Goal: Transaction & Acquisition: Purchase product/service

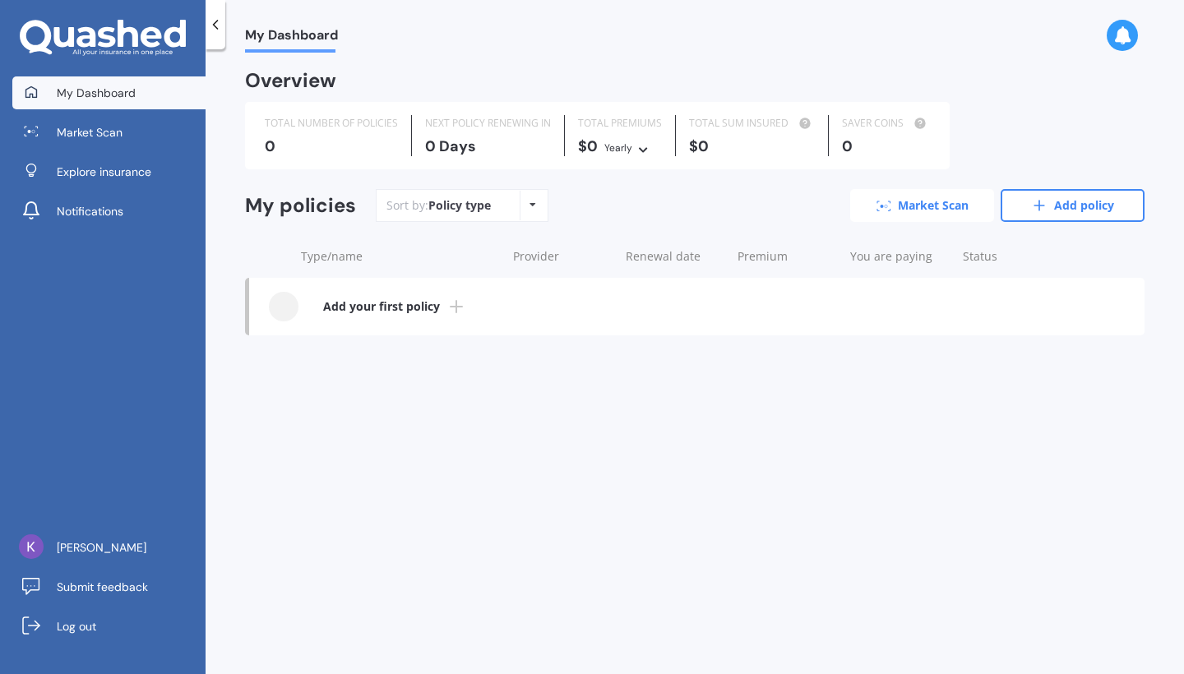
click at [920, 213] on link "Market Scan" at bounding box center [922, 205] width 144 height 33
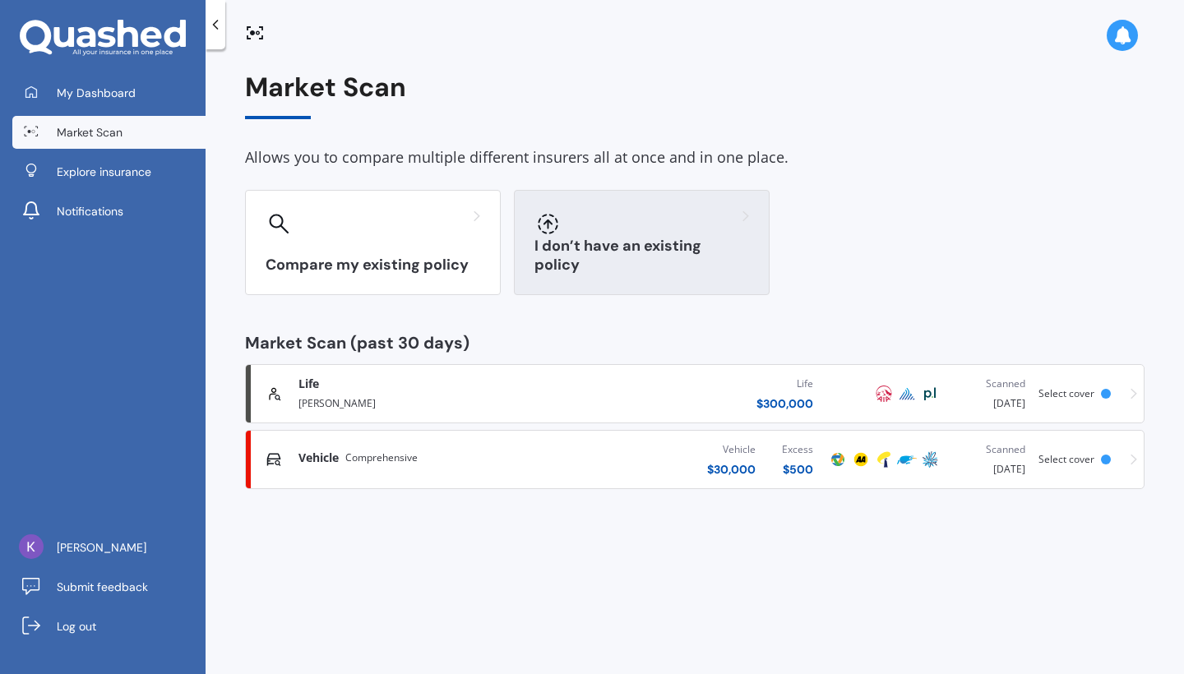
click at [588, 237] on div "I don’t have an existing policy" at bounding box center [642, 242] width 256 height 105
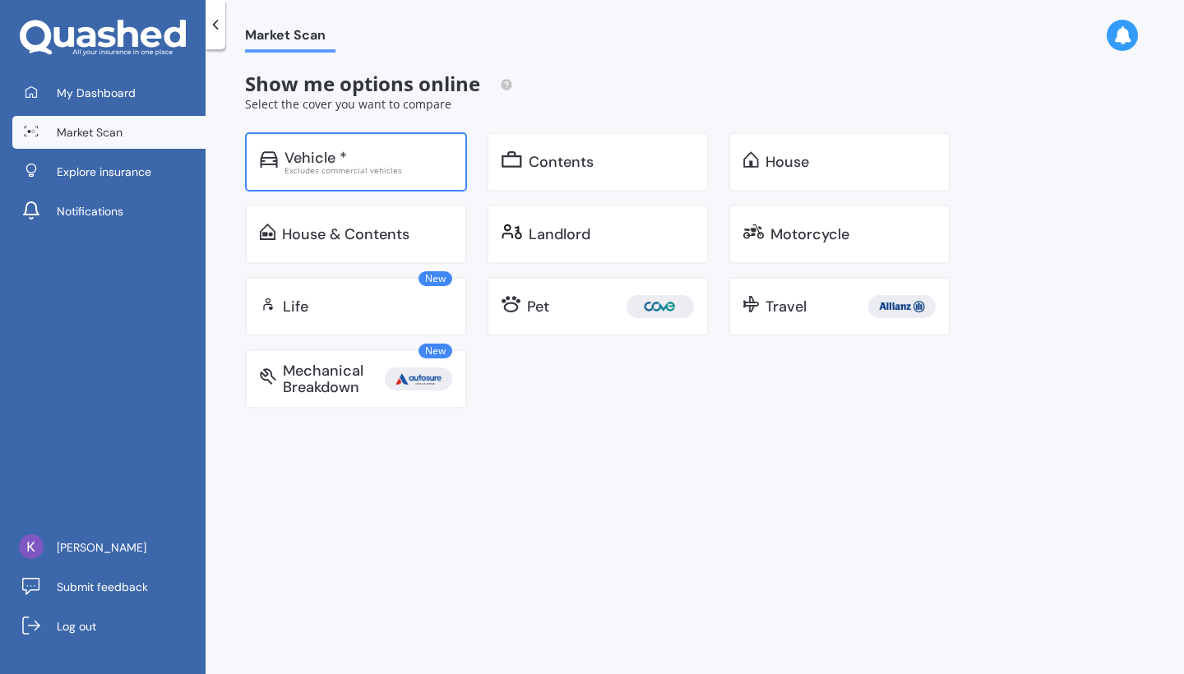
click at [376, 152] on div "Vehicle *" at bounding box center [368, 158] width 168 height 16
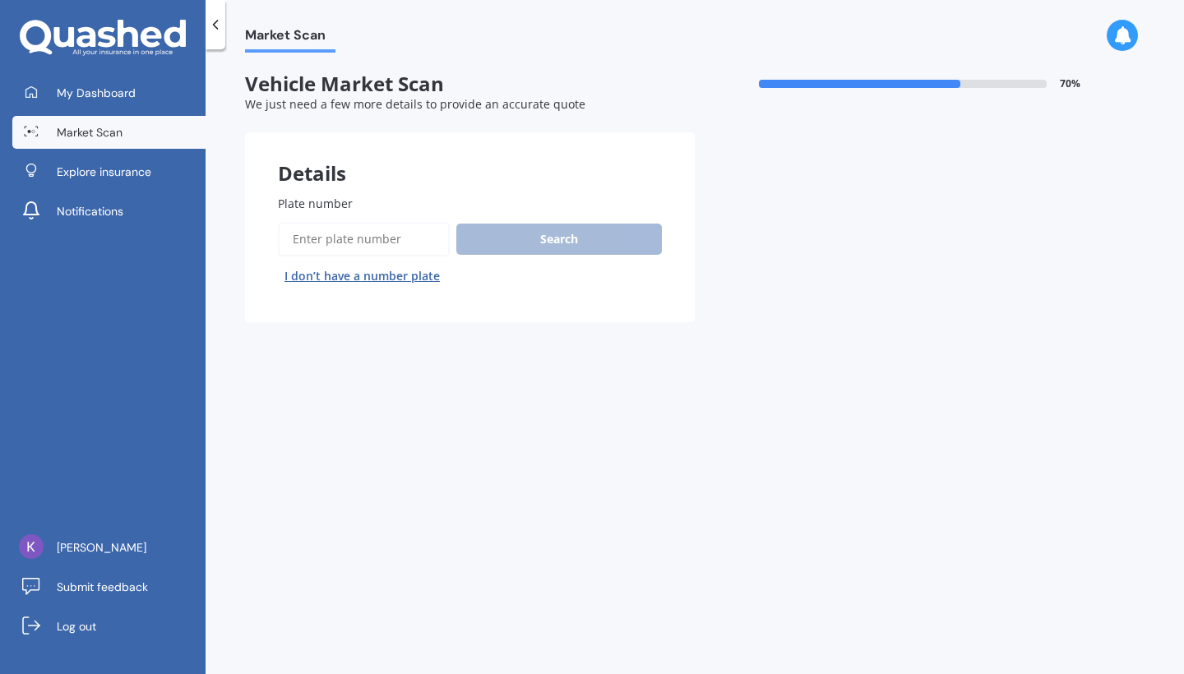
click at [376, 242] on input "Plate number" at bounding box center [364, 239] width 172 height 35
type input "RHS499"
click at [499, 234] on button "Search" at bounding box center [558, 239] width 205 height 31
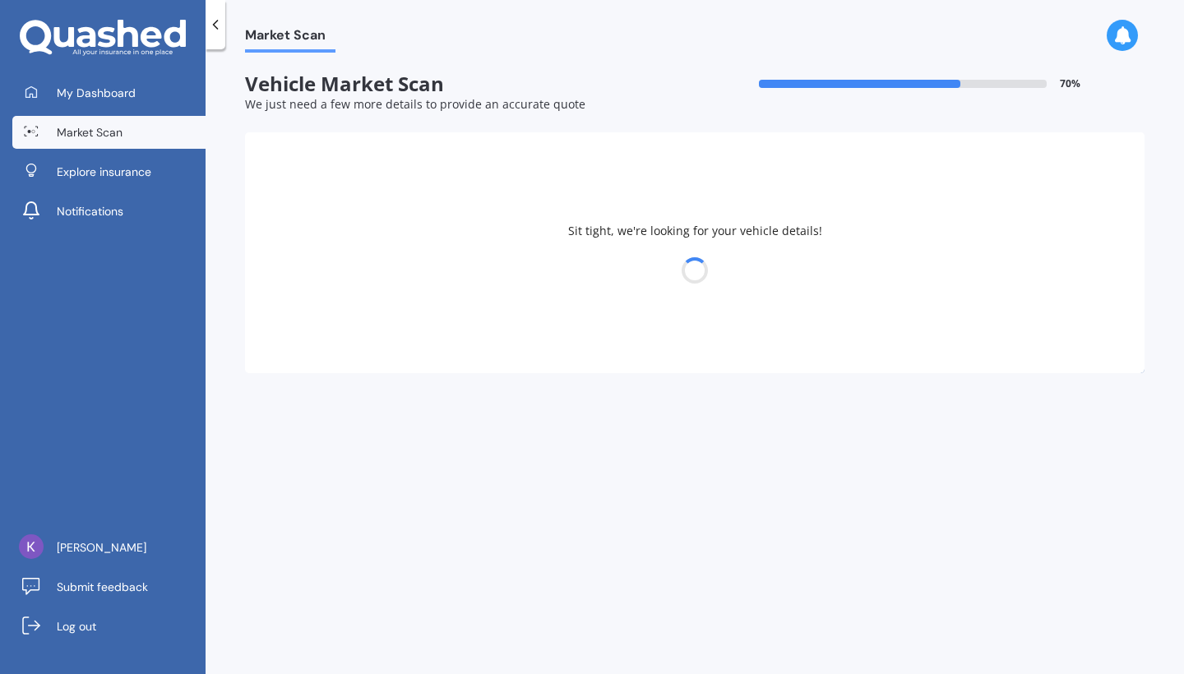
select select "29"
select select "10"
select select "2003"
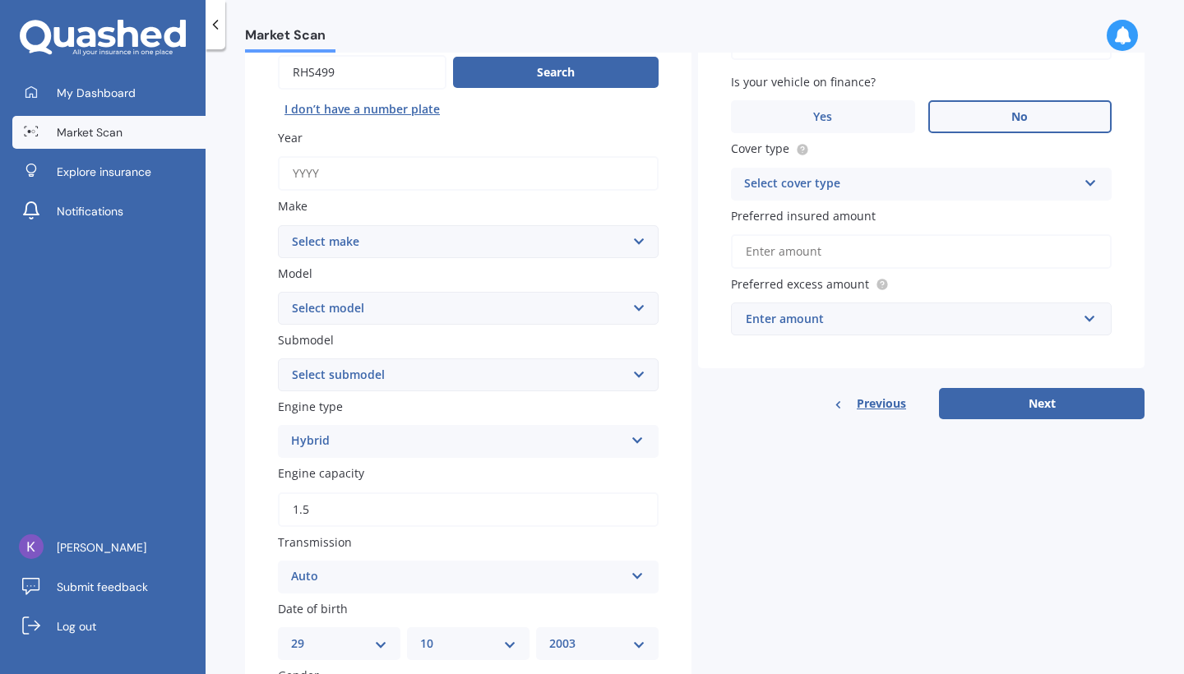
scroll to position [194, 0]
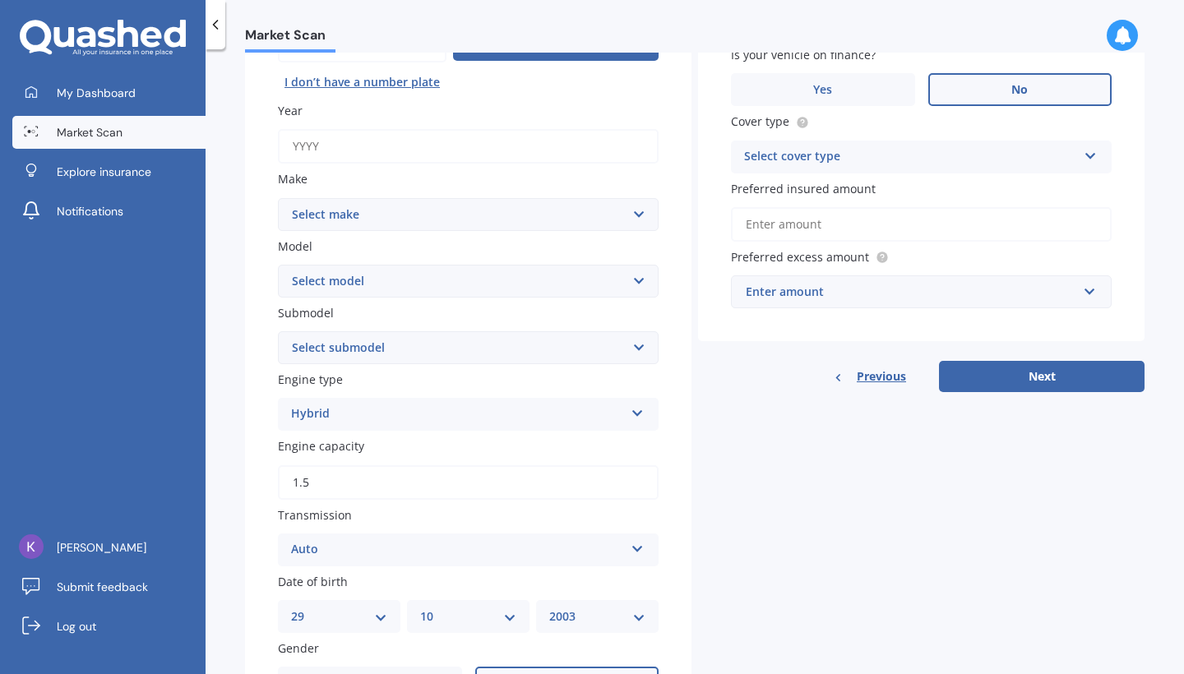
click at [384, 125] on div "Year" at bounding box center [468, 133] width 381 height 62
click at [367, 138] on input "Year" at bounding box center [468, 146] width 381 height 35
type input "2025"
click at [429, 198] on select "Select make AC ALFA ROMEO ASTON [PERSON_NAME] AUDI AUSTIN BEDFORD Bentley BMW B…" at bounding box center [468, 214] width 381 height 33
select select "M.G."
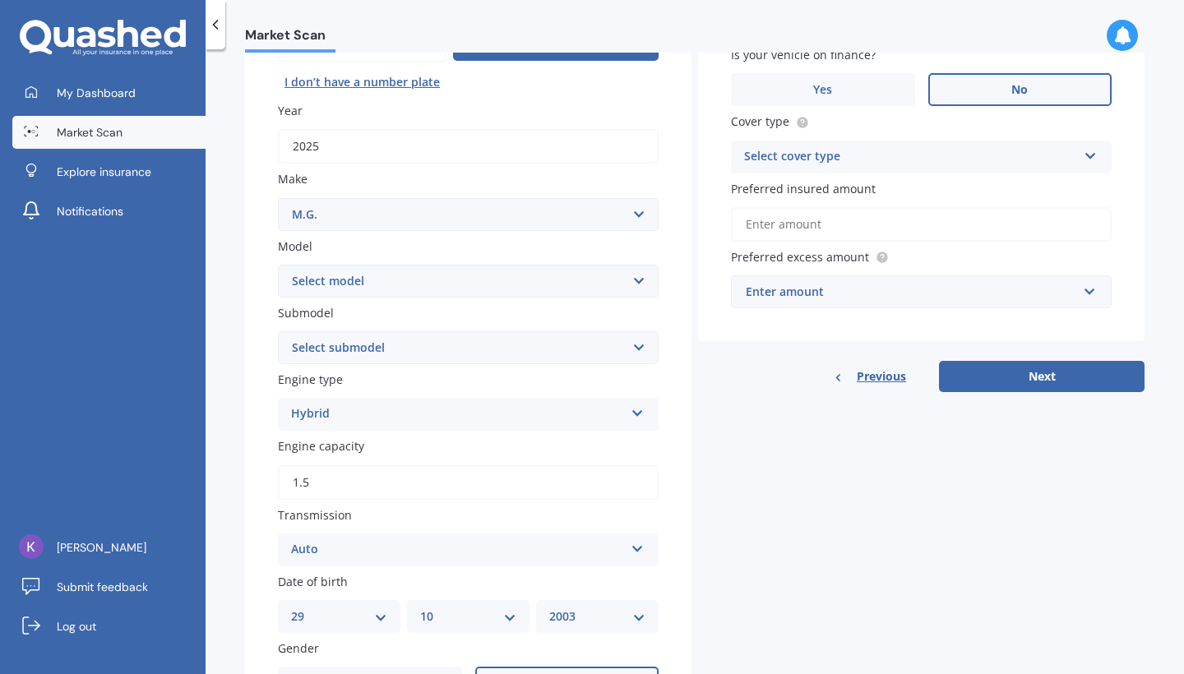
select select "ZS"
select select "EXCITE 1.5"
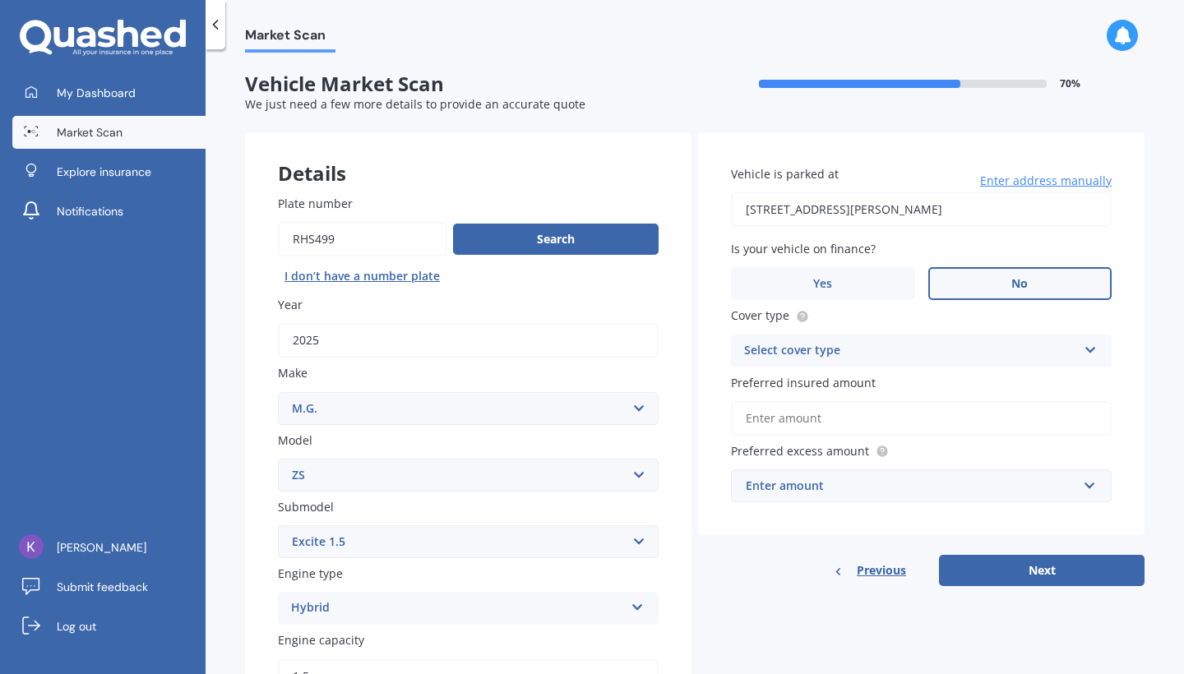
scroll to position [0, 0]
click at [813, 349] on div "Select cover type" at bounding box center [910, 351] width 333 height 20
click at [812, 381] on span "Comprehensive" at bounding box center [788, 383] width 87 height 16
click at [854, 417] on input "Preferred insured amount" at bounding box center [921, 418] width 381 height 35
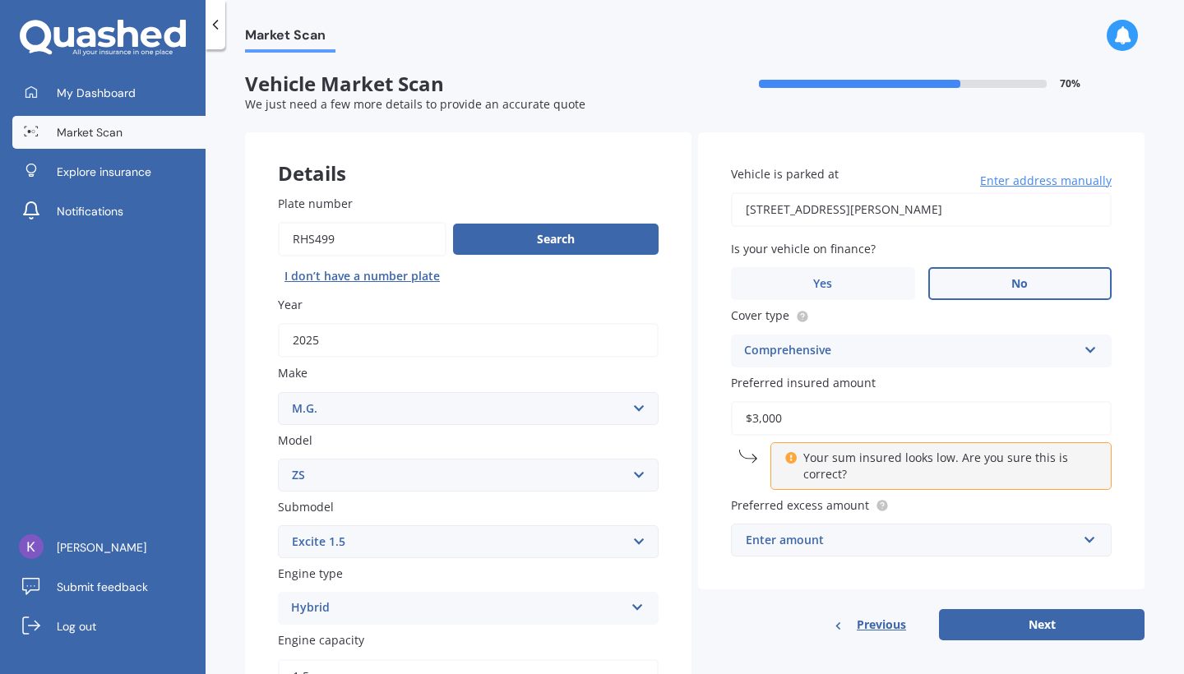
type input "$30,000"
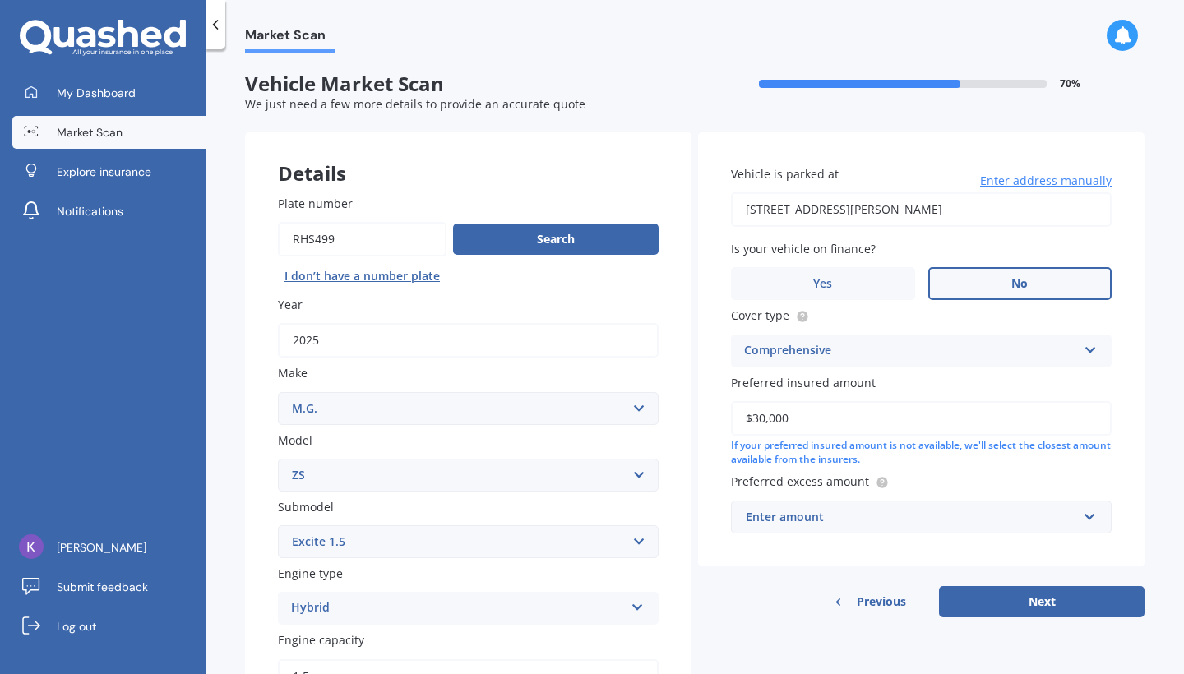
click at [835, 551] on div "Vehicle is parked at [STREET_ADDRESS][PERSON_NAME] Enter address manually Is yo…" at bounding box center [921, 349] width 446 height 434
click at [840, 522] on input "text" at bounding box center [915, 516] width 366 height 31
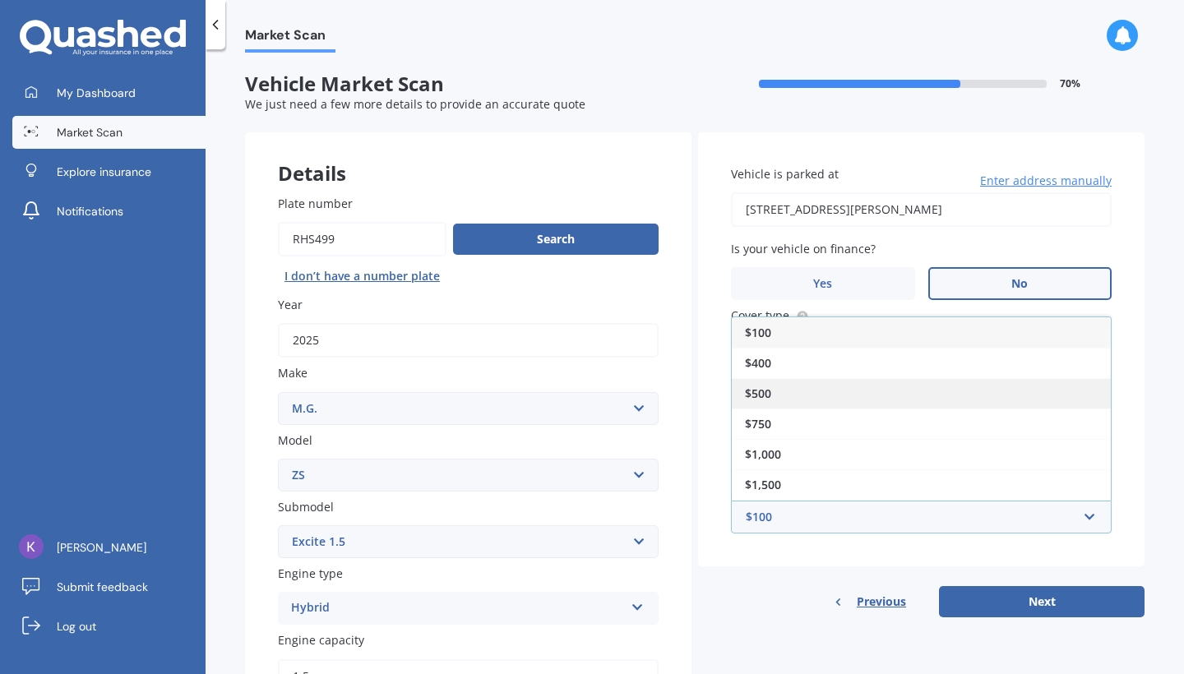
click at [793, 386] on div "$500" at bounding box center [921, 393] width 379 height 30
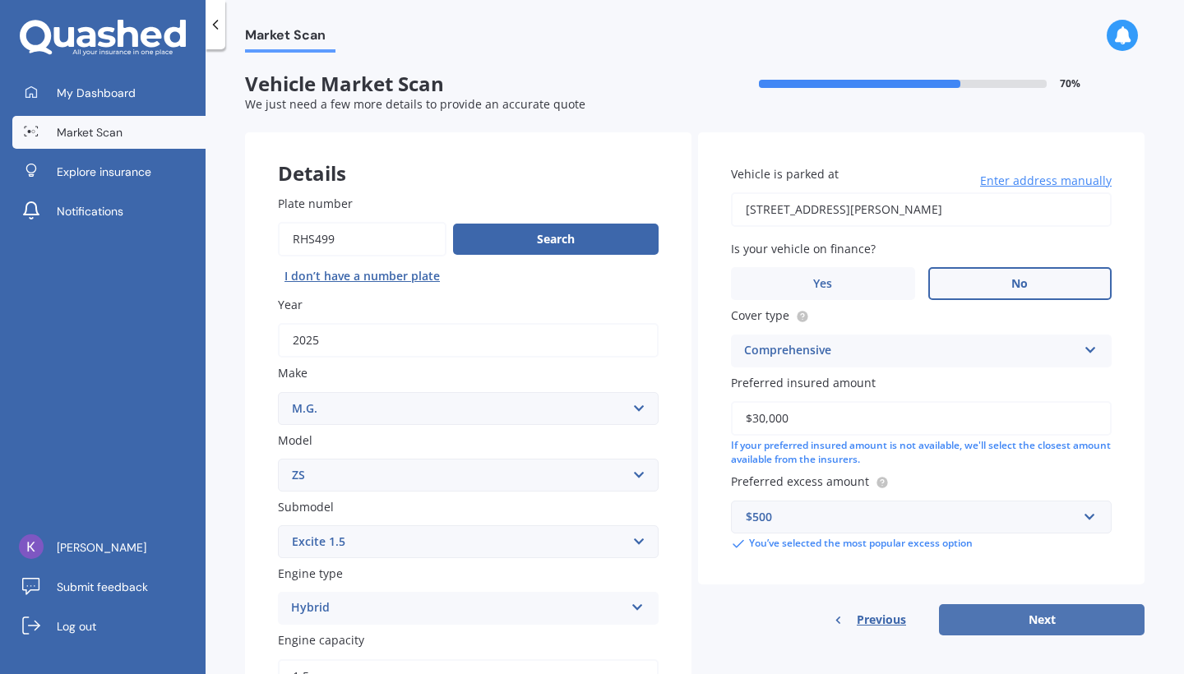
click at [996, 613] on button "Next" at bounding box center [1041, 619] width 205 height 31
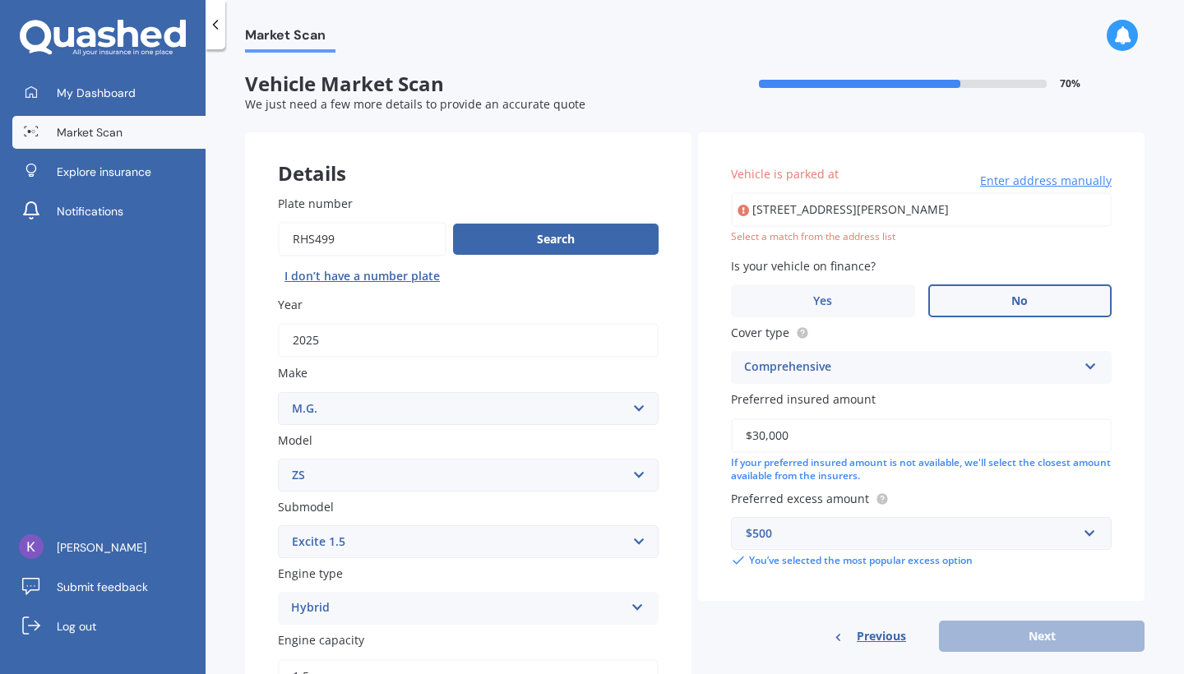
type input "[STREET_ADDRESS][PERSON_NAME]"
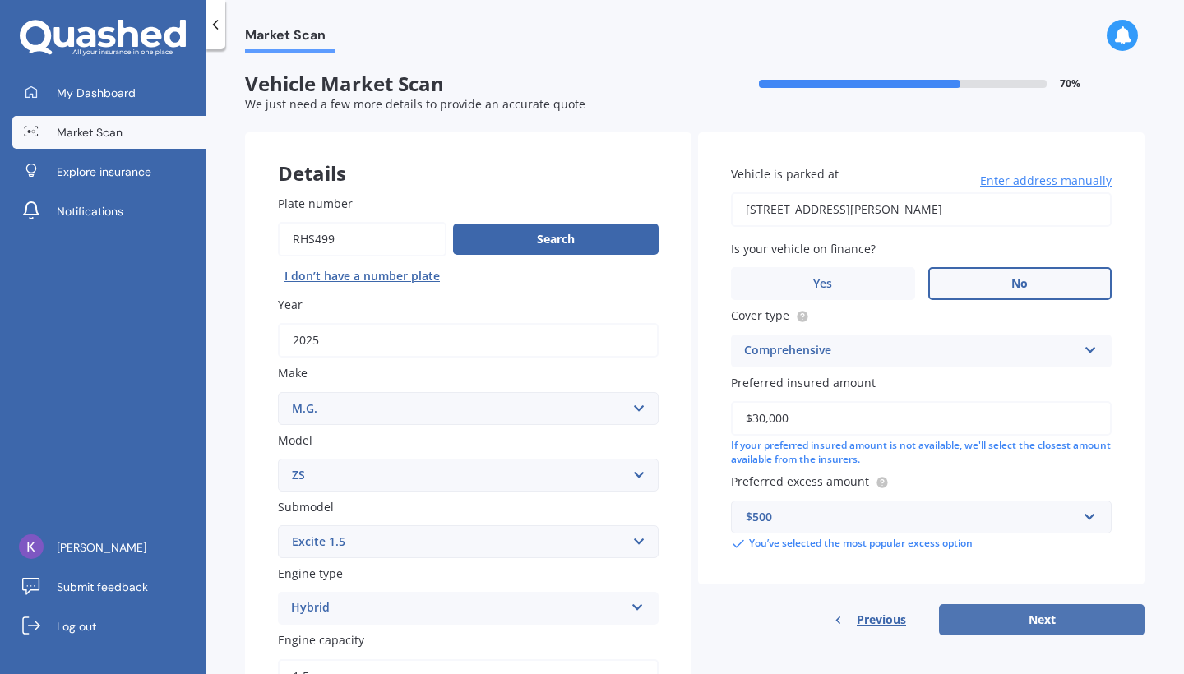
click at [985, 620] on button "Next" at bounding box center [1041, 619] width 205 height 31
select select "29"
select select "10"
select select "2003"
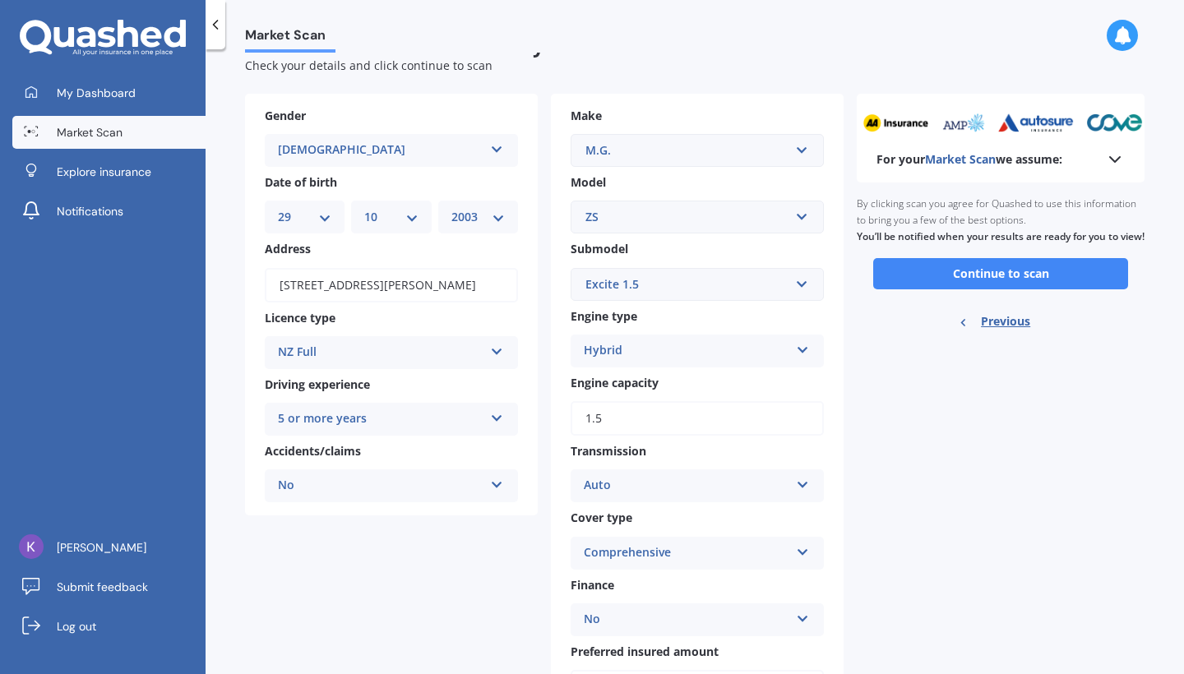
scroll to position [53, 0]
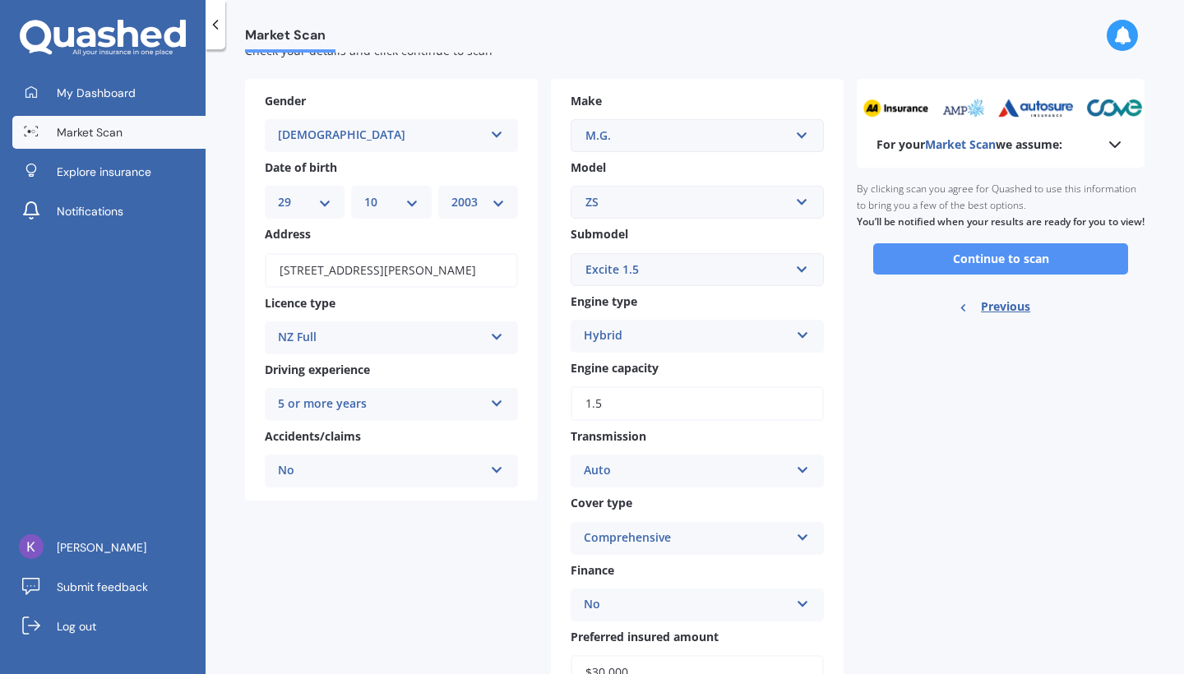
click at [988, 266] on button "Continue to scan" at bounding box center [1000, 258] width 255 height 31
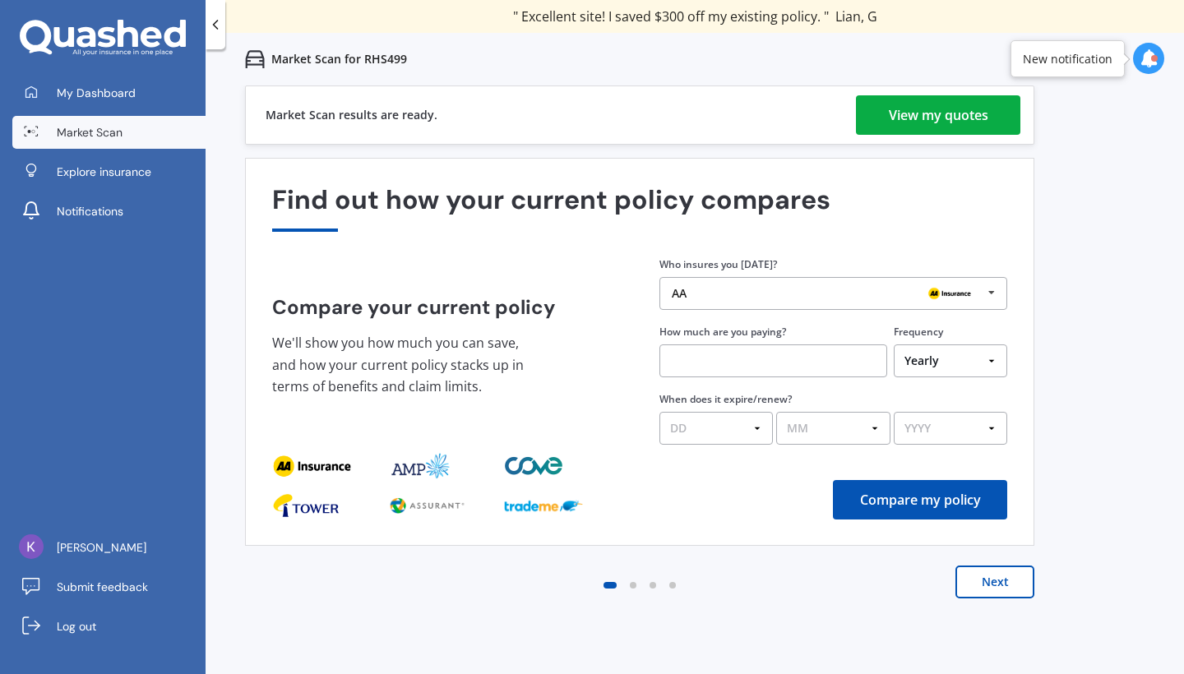
click at [915, 126] on div "View my quotes" at bounding box center [938, 114] width 99 height 39
